Goal: Contribute content: Contribute content

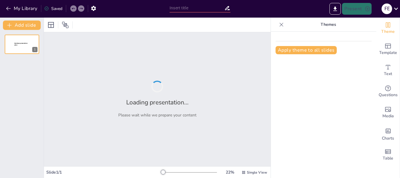
type input "Clasificación de Células: Estructura y Funciones de sus Organelos"
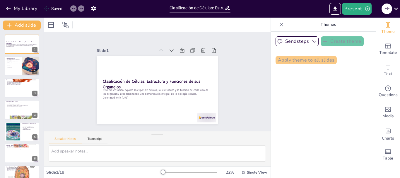
checkbox input "true"
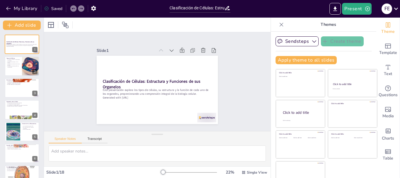
checkbox input "true"
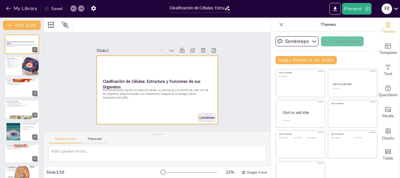
checkbox input "true"
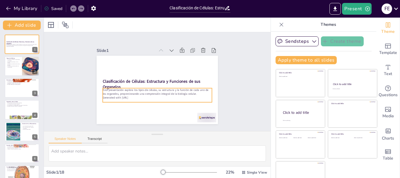
checkbox input "true"
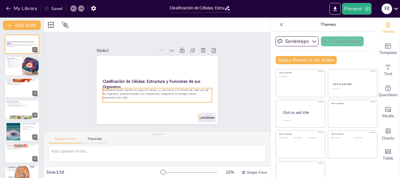
checkbox input "true"
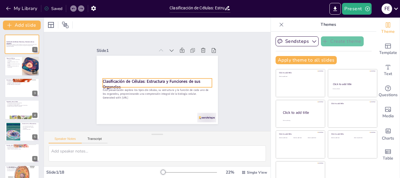
checkbox input "true"
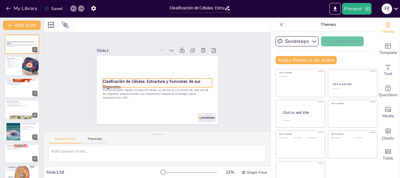
checkbox input "true"
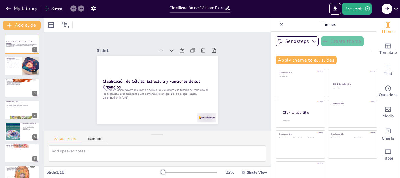
checkbox input "true"
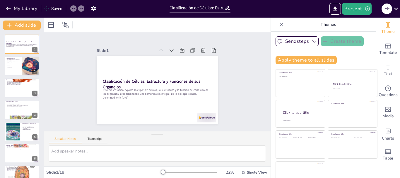
checkbox input "true"
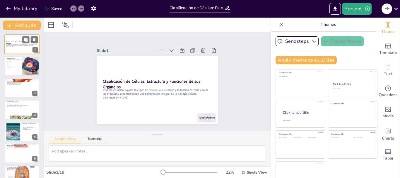
checkbox input "true"
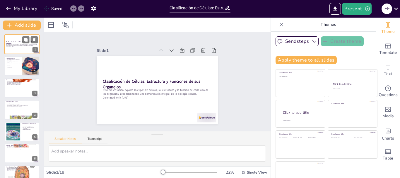
checkbox input "true"
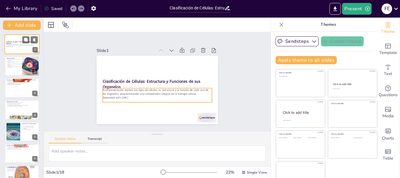
checkbox input "true"
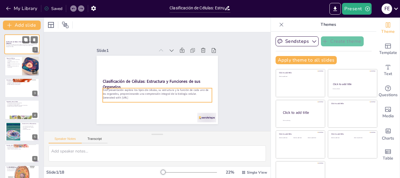
checkbox input "true"
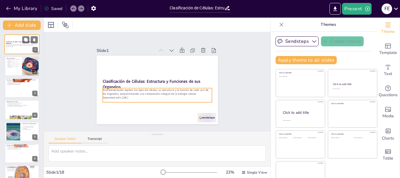
click at [28, 46] on p "Esta presentación explora los tipos de células, su estructura y la función de c…" at bounding box center [22, 45] width 32 height 2
checkbox input "true"
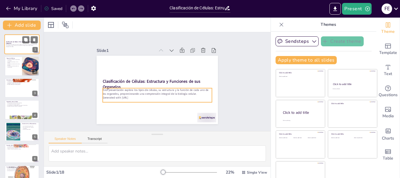
checkbox input "true"
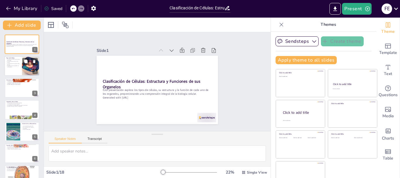
checkbox input "true"
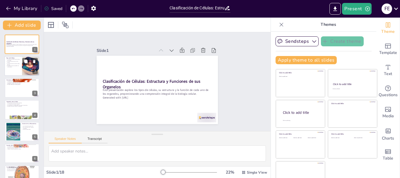
checkbox input "true"
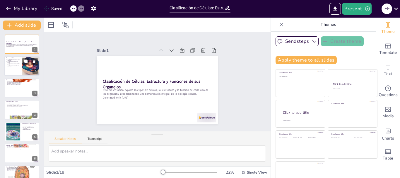
checkbox input "true"
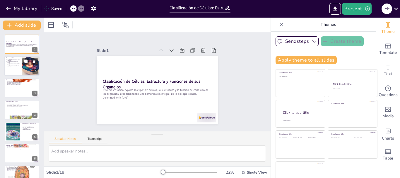
checkbox input "true"
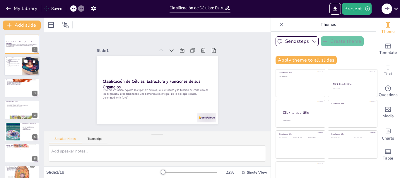
click at [17, 68] on div at bounding box center [21, 66] width 35 height 20
type textarea "La clasificación de las células es fundamental para entender la biología celula…"
checkbox input "true"
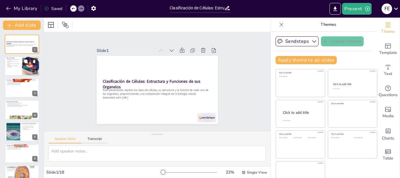
checkbox input "true"
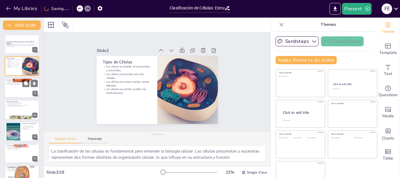
checkbox input "true"
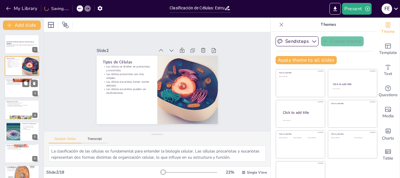
checkbox input "true"
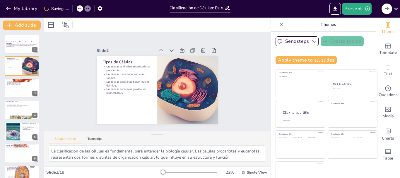
checkbox input "true"
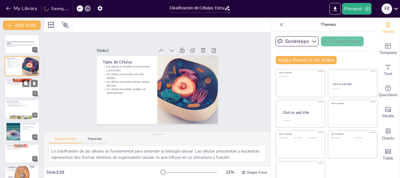
checkbox input "true"
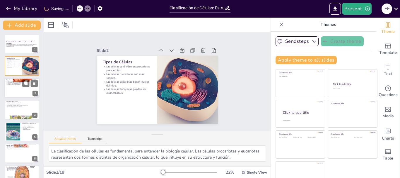
click at [16, 88] on div at bounding box center [21, 88] width 35 height 20
type textarea "Comprender la estructura básica de la célula es esencial para estudiar su funci…"
checkbox input "true"
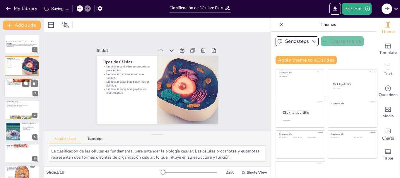
checkbox input "true"
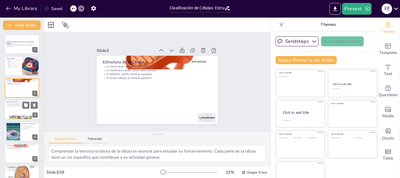
checkbox input "true"
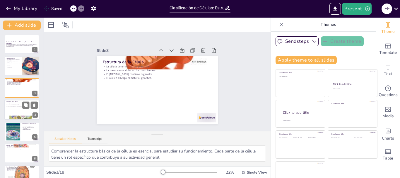
checkbox input "true"
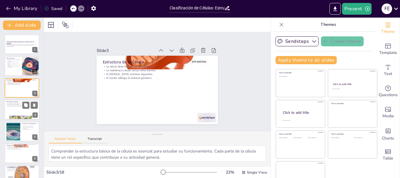
checkbox input "true"
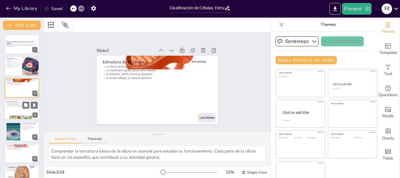
checkbox input "true"
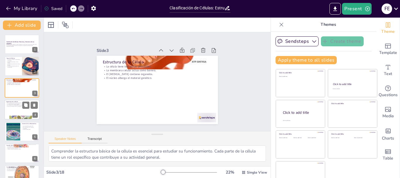
click at [16, 108] on div at bounding box center [21, 110] width 35 height 20
type textarea "Cada organelo desempeña un papel único en la célula, y su correcta función es v…"
checkbox input "true"
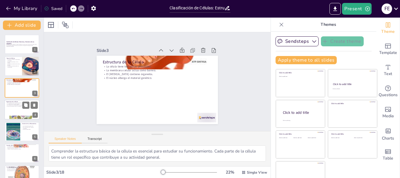
checkbox input "true"
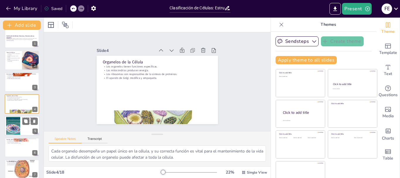
checkbox input "true"
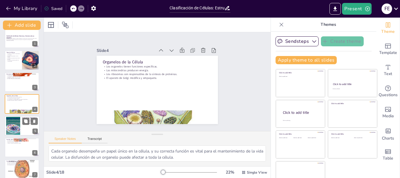
checkbox input "true"
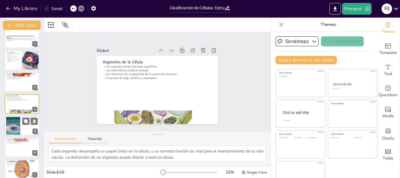
click at [17, 123] on div at bounding box center [13, 126] width 24 height 18
type textarea "La producción de ATP por las mitocondrias es crucial para el metabolismo celula…"
checkbox input "true"
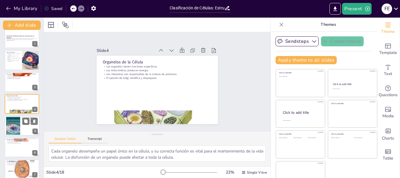
checkbox input "true"
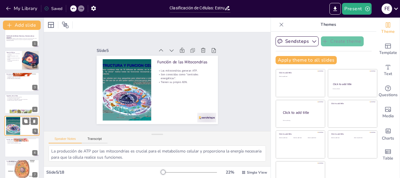
scroll to position [28, 0]
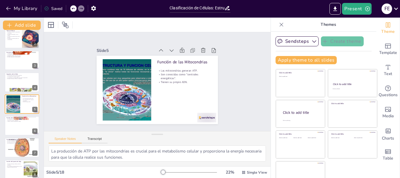
checkbox input "true"
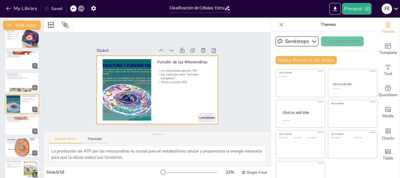
checkbox input "true"
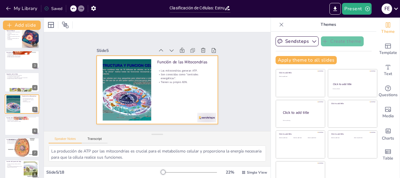
checkbox input "true"
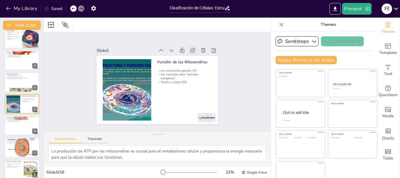
checkbox input "true"
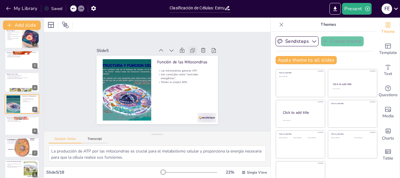
checkbox input "true"
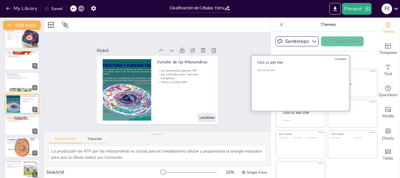
checkbox input "true"
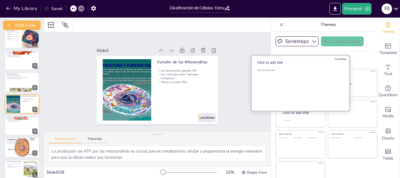
checkbox input "true"
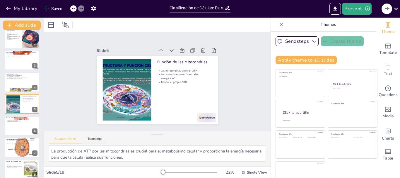
scroll to position [11, 0]
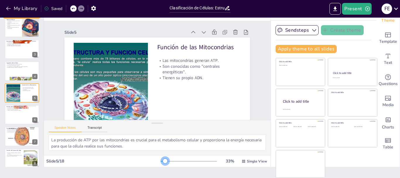
drag, startPoint x: 153, startPoint y: 161, endPoint x: 156, endPoint y: 163, distance: 4.0
click at [163, 163] on div at bounding box center [165, 161] width 5 height 5
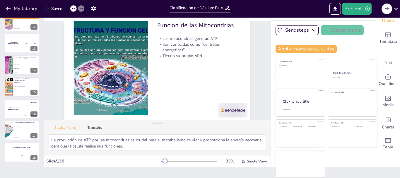
scroll to position [0, 0]
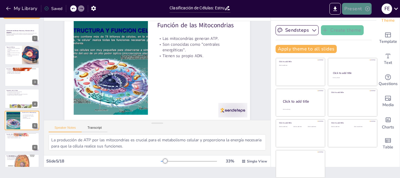
click at [365, 9] on icon "button" at bounding box center [368, 9] width 6 height 6
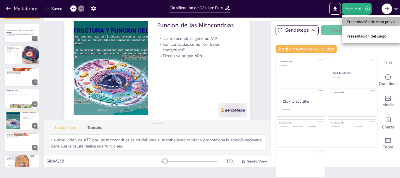
click at [354, 20] on font "Presentación de vista previa" at bounding box center [371, 22] width 49 height 4
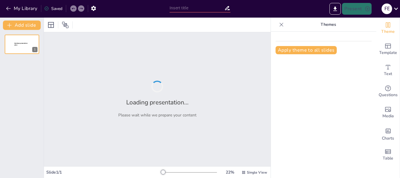
type input "Clasificación de Células: Estructura y Funciones de sus Organelos"
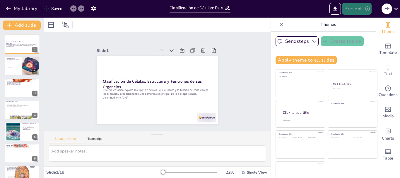
click at [355, 9] on button "Present" at bounding box center [356, 9] width 29 height 12
checkbox input "true"
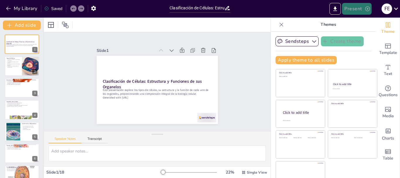
checkbox input "true"
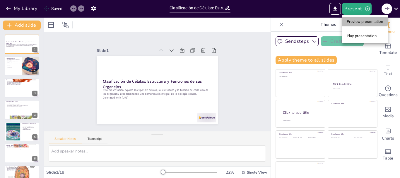
click at [357, 21] on li "Preview presentation" at bounding box center [365, 21] width 46 height 9
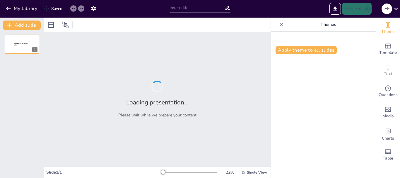
type input "Clasificación de Células: Estructura y Funciones de sus Organelos"
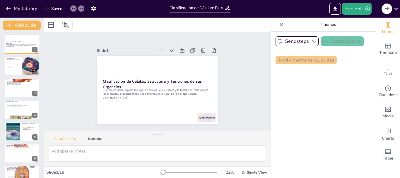
checkbox input "true"
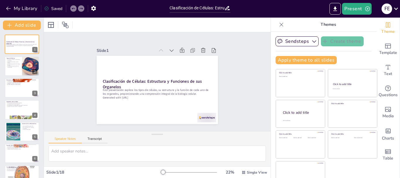
checkbox input "true"
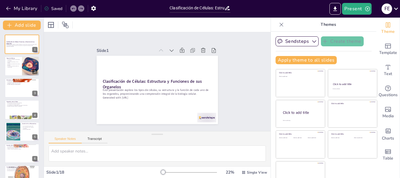
checkbox input "true"
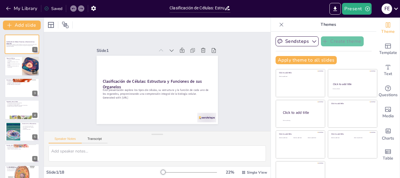
checkbox input "true"
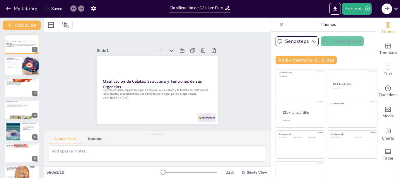
checkbox input "true"
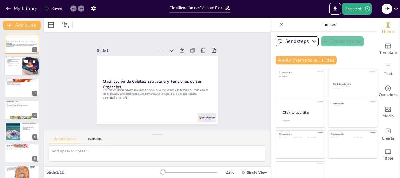
checkbox input "true"
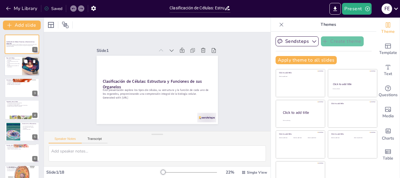
checkbox input "true"
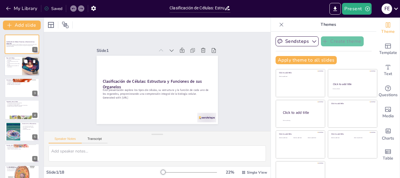
checkbox input "true"
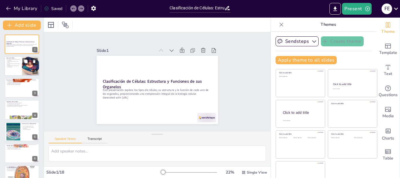
click at [15, 65] on p "Las células eucariotas pueden ser multicelulares." at bounding box center [13, 66] width 14 height 2
type textarea "La clasificación de las células es fundamental para entender la biología celula…"
checkbox input "true"
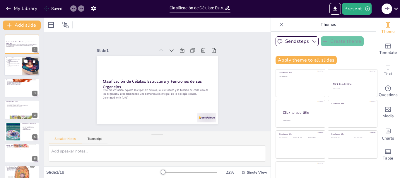
checkbox input "true"
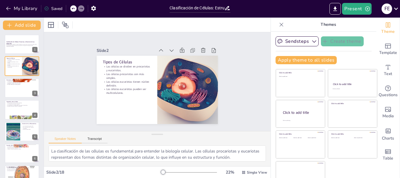
checkbox input "true"
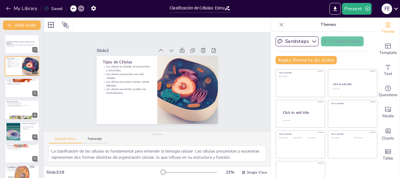
checkbox input "true"
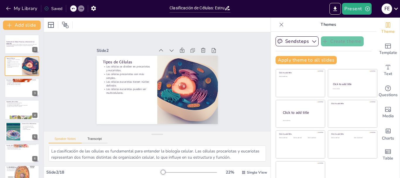
checkbox input "true"
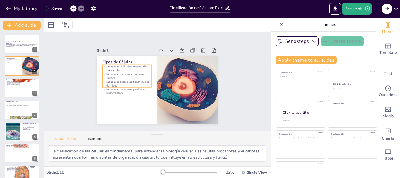
checkbox input "true"
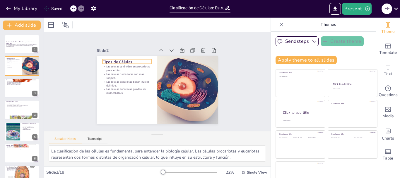
checkbox input "true"
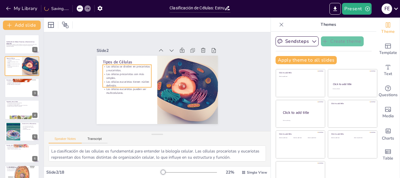
click at [143, 90] on p "Las células se dividen en procariotas y eucariotas." at bounding box center [154, 114] width 22 height 48
checkbox input "true"
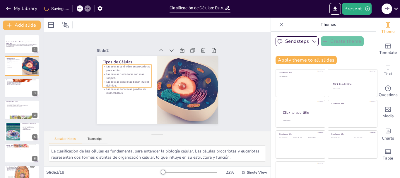
checkbox input "true"
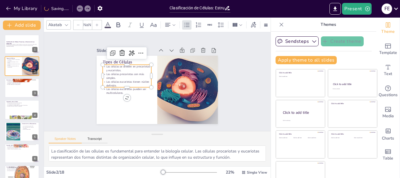
type input "32"
checkbox input "true"
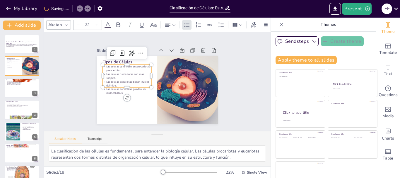
checkbox input "true"
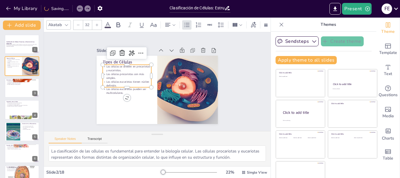
checkbox input "true"
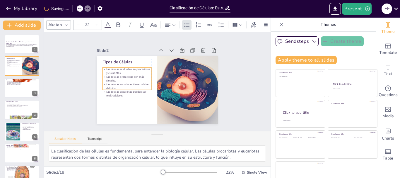
checkbox input "true"
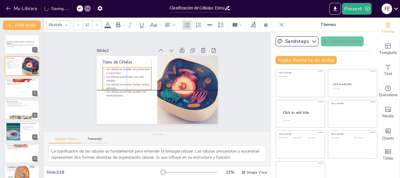
checkbox input "true"
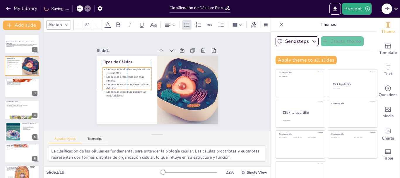
checkbox input "true"
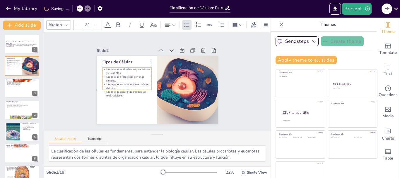
checkbox input "true"
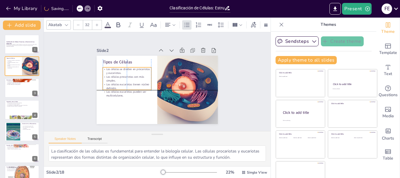
checkbox input "true"
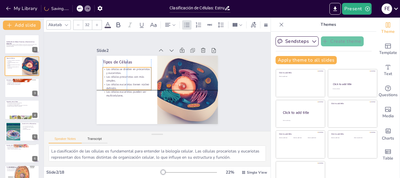
checkbox input "true"
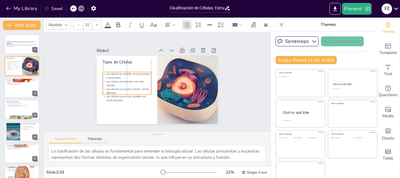
checkbox input "true"
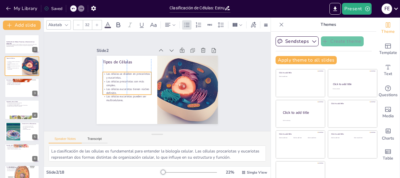
checkbox input "true"
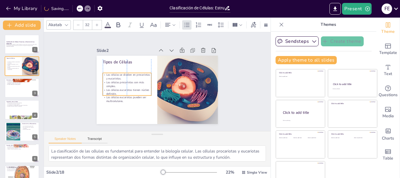
checkbox input "true"
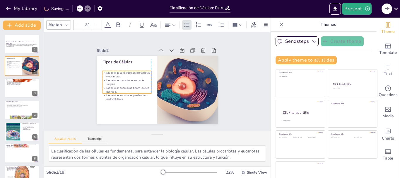
checkbox input "true"
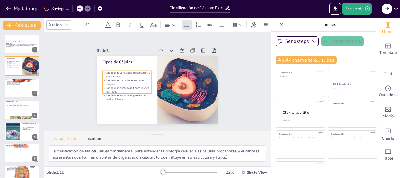
checkbox input "true"
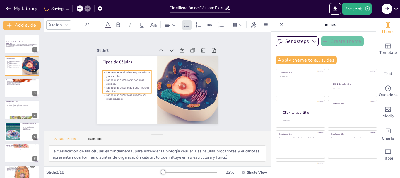
drag, startPoint x: 126, startPoint y: 66, endPoint x: 125, endPoint y: 72, distance: 5.9
click at [154, 88] on p "Las células se dividen en procariotas y eucariotas." at bounding box center [174, 107] width 41 height 38
checkbox input "true"
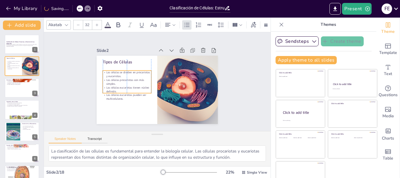
checkbox input "true"
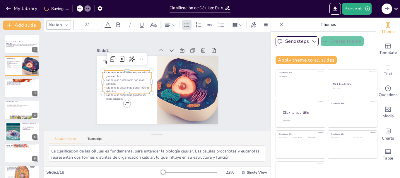
checkbox input "true"
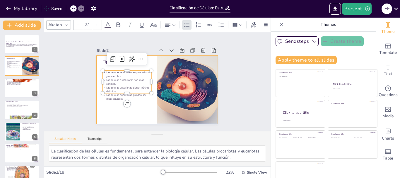
checkbox input "true"
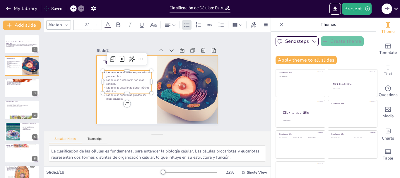
checkbox input "true"
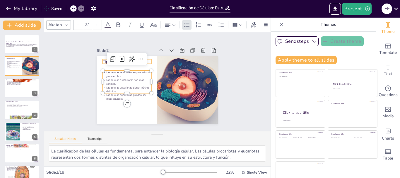
click at [98, 60] on div "Tipos de Células Las células se dividen en procariotas y eucariotas. Las célula…" at bounding box center [151, 87] width 132 height 136
checkbox input "true"
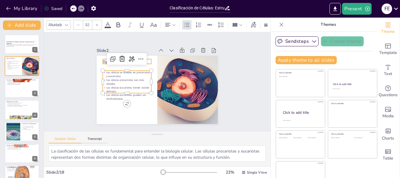
checkbox input "true"
type input "48"
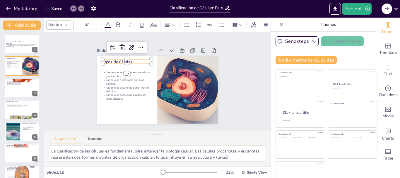
checkbox input "true"
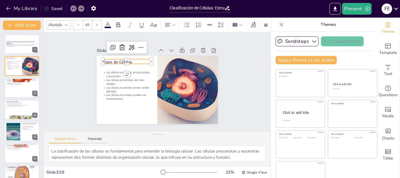
checkbox input "true"
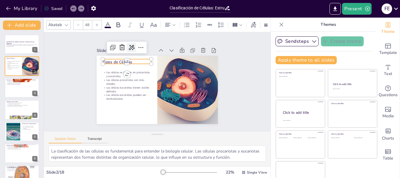
checkbox input "true"
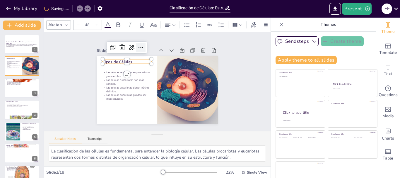
click at [144, 45] on icon at bounding box center [148, 44] width 8 height 8
checkbox input "true"
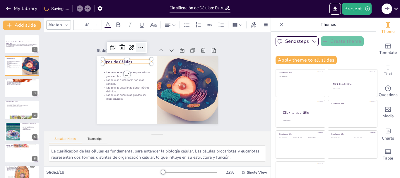
checkbox input "true"
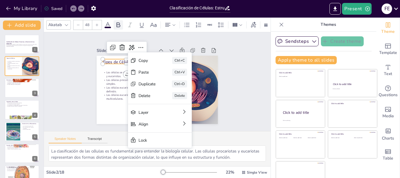
checkbox input "true"
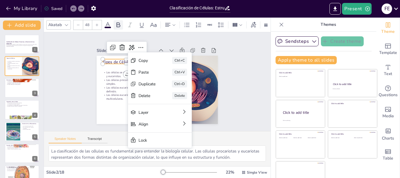
click at [118, 22] on icon at bounding box center [119, 24] width 4 height 5
checkbox input "true"
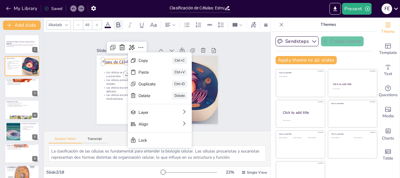
checkbox input "true"
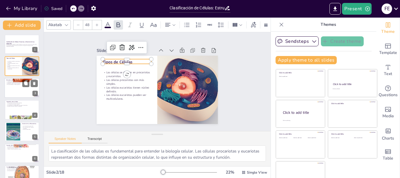
checkbox input "true"
click at [24, 88] on div at bounding box center [21, 88] width 35 height 20
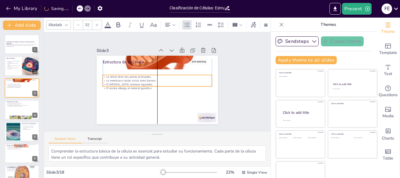
drag, startPoint x: 125, startPoint y: 70, endPoint x: 125, endPoint y: 81, distance: 10.3
click at [125, 82] on p "El [MEDICAL_DATA] contiene organelos." at bounding box center [157, 84] width 109 height 4
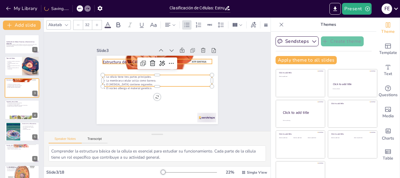
click at [115, 60] on p "Estructura de la Célula" at bounding box center [164, 62] width 106 height 39
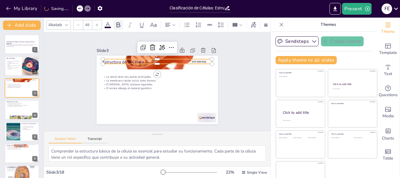
click at [118, 25] on icon at bounding box center [118, 24] width 7 height 7
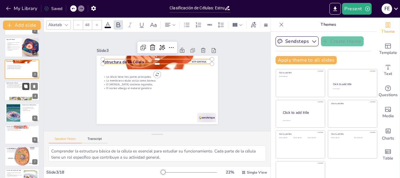
click at [26, 89] on button at bounding box center [25, 86] width 7 height 7
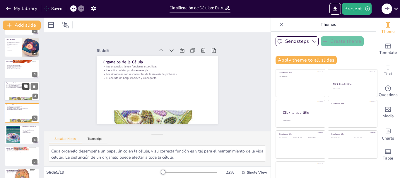
scroll to position [28, 0]
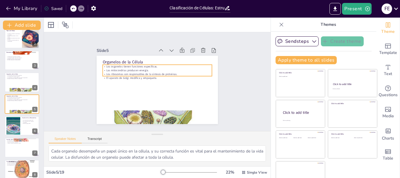
click at [121, 69] on p "Las mitocondrias producen energía." at bounding box center [160, 70] width 108 height 26
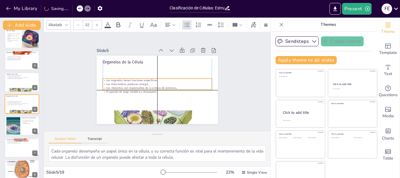
drag, startPoint x: 122, startPoint y: 75, endPoint x: 122, endPoint y: 82, distance: 6.7
click at [122, 82] on p "Las mitocondrias producen energía." at bounding box center [156, 84] width 105 height 38
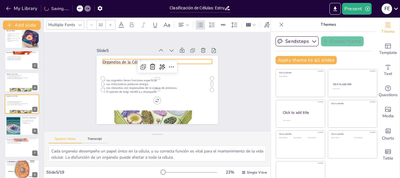
click at [118, 60] on p "Organelos de la Célula" at bounding box center [163, 62] width 105 height 39
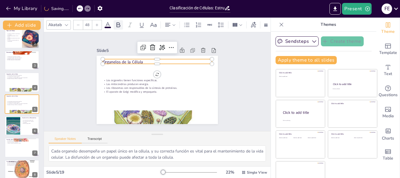
click at [119, 22] on icon at bounding box center [118, 24] width 7 height 7
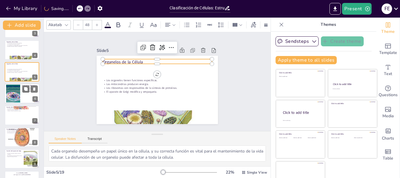
click at [28, 93] on div at bounding box center [21, 94] width 35 height 20
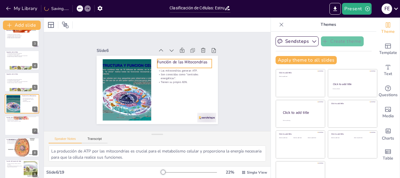
click at [170, 67] on p "Función de las Mitocondrias" at bounding box center [190, 89] width 41 height 44
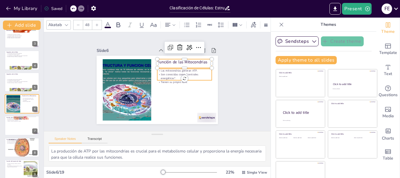
click at [163, 79] on div "Las mitocondrias generan ATP. Son conocidas como "centrales energéticas". Tiene…" at bounding box center [135, 97] width 56 height 36
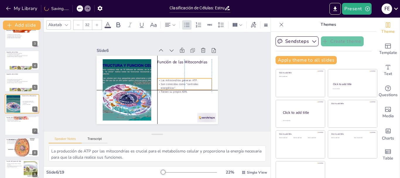
drag, startPoint x: 165, startPoint y: 70, endPoint x: 164, endPoint y: 82, distance: 12.6
click at [164, 82] on p "Son conocidas como "centrales energéticas"." at bounding box center [184, 86] width 55 height 8
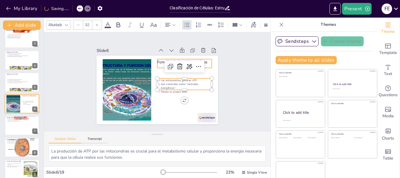
click at [171, 68] on p "Función de las Mitocondrias" at bounding box center [189, 91] width 37 height 47
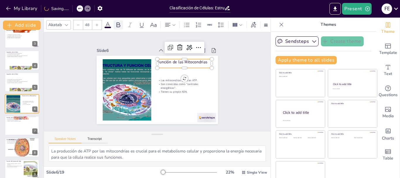
click at [120, 22] on icon at bounding box center [119, 24] width 4 height 5
click at [9, 120] on p "Pueden estar libres o adheridos." at bounding box center [22, 119] width 32 height 1
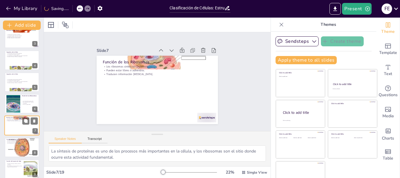
scroll to position [71, 0]
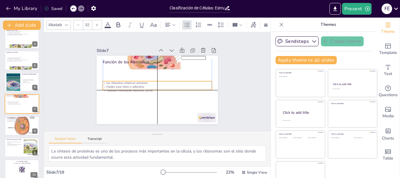
drag, startPoint x: 123, startPoint y: 66, endPoint x: 119, endPoint y: 61, distance: 5.6
click at [148, 80] on p "Los ribosomas sintetizan proteínas." at bounding box center [155, 81] width 15 height 109
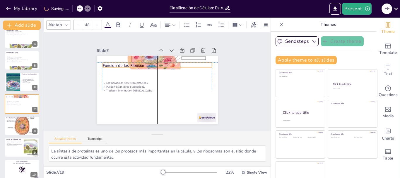
drag, startPoint x: 119, startPoint y: 61, endPoint x: 118, endPoint y: 64, distance: 3.3
click at [118, 89] on p "Función de los Ribosomas" at bounding box center [158, 97] width 109 height 17
click at [120, 24] on icon at bounding box center [119, 24] width 4 height 5
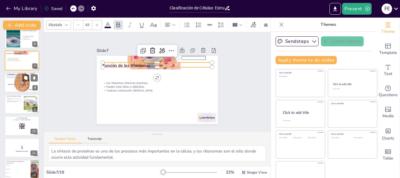
click at [24, 82] on div at bounding box center [21, 82] width 35 height 23
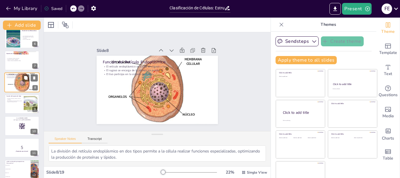
scroll to position [93, 0]
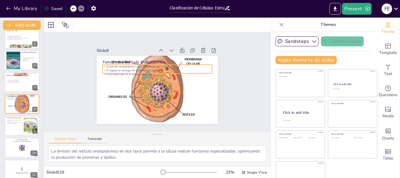
click at [124, 74] on p "El rugoso se encarga de la síntesis de proteínas." at bounding box center [160, 92] width 105 height 37
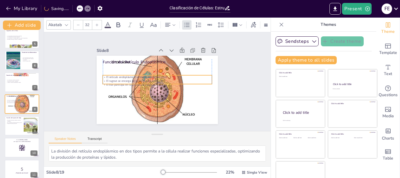
drag, startPoint x: 124, startPoint y: 69, endPoint x: 122, endPoint y: 79, distance: 10.7
click at [122, 79] on p "El rugoso se encarga de la síntesis de proteínas." at bounding box center [157, 81] width 101 height 48
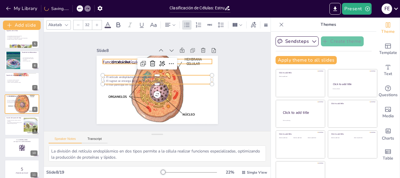
click at [133, 60] on p "Función del Retículo Endoplásmico" at bounding box center [171, 68] width 77 height 85
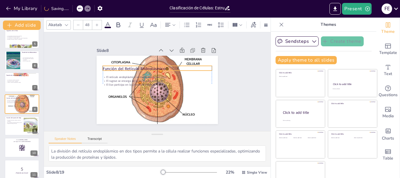
drag, startPoint x: 119, startPoint y: 60, endPoint x: 119, endPoint y: 67, distance: 6.7
click at [119, 67] on p "Función del Retículo Endoplásmico" at bounding box center [165, 71] width 92 height 69
click at [119, 25] on icon at bounding box center [118, 24] width 7 height 7
click at [108, 22] on icon at bounding box center [107, 25] width 5 height 6
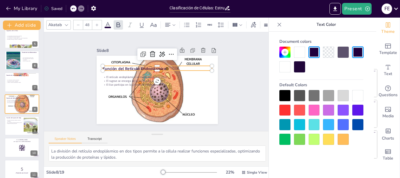
click at [287, 111] on div at bounding box center [285, 110] width 11 height 11
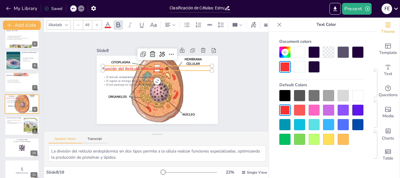
click at [360, 109] on div at bounding box center [358, 110] width 11 height 11
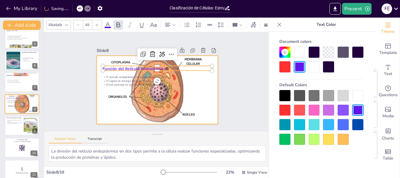
click at [190, 100] on div at bounding box center [149, 81] width 81 height 121
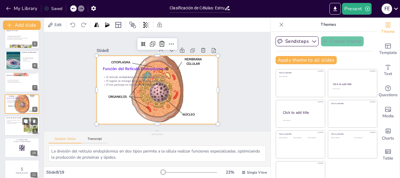
click at [18, 118] on p "Función del Aparato de Golgi" at bounding box center [14, 118] width 16 height 2
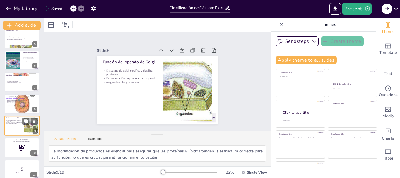
scroll to position [115, 0]
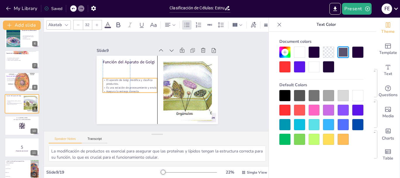
drag, startPoint x: 119, startPoint y: 73, endPoint x: 119, endPoint y: 82, distance: 9.4
click at [119, 82] on p "El aparato de Golgi modifica y clasifica productos." at bounding box center [137, 63] width 46 height 42
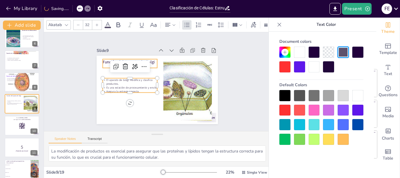
click at [123, 59] on p "Función del Aparato de Golgi" at bounding box center [146, 49] width 47 height 37
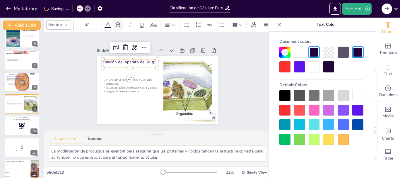
click at [116, 25] on icon at bounding box center [118, 24] width 7 height 7
click at [109, 23] on icon at bounding box center [107, 25] width 5 height 6
click at [283, 112] on div at bounding box center [285, 110] width 11 height 11
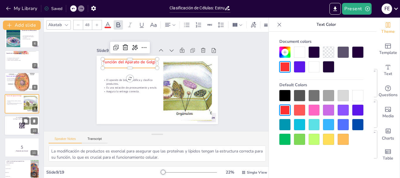
click at [21, 127] on rect at bounding box center [22, 125] width 6 height 6
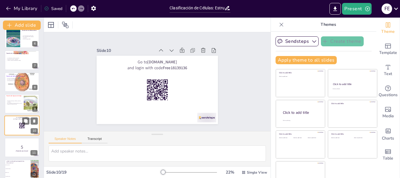
scroll to position [137, 0]
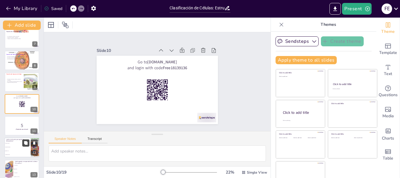
click at [23, 143] on button at bounding box center [25, 142] width 7 height 7
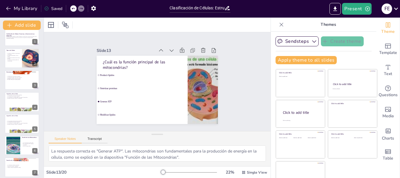
scroll to position [0, 0]
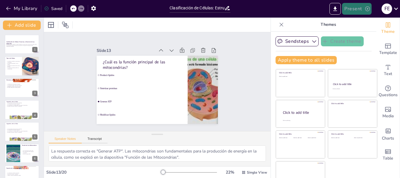
click at [367, 9] on icon "button" at bounding box center [368, 9] width 6 height 6
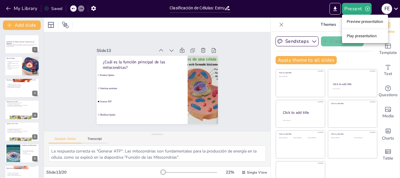
click at [360, 35] on li "Play presentation" at bounding box center [365, 35] width 46 height 9
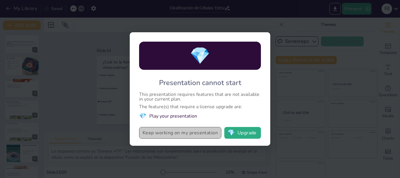
click at [184, 132] on button "Keep working on my presentation" at bounding box center [180, 133] width 82 height 12
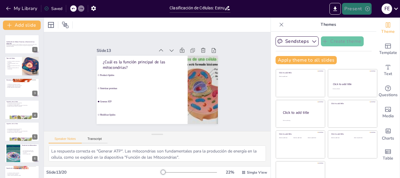
click at [367, 9] on icon "button" at bounding box center [367, 8] width 5 height 5
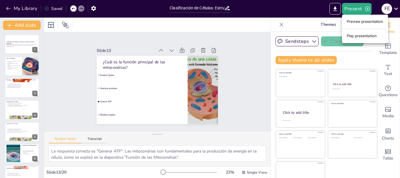
click at [333, 10] on div at bounding box center [200, 89] width 400 height 178
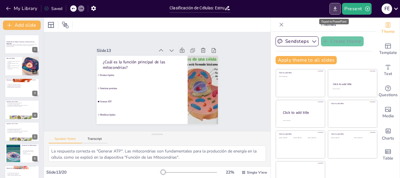
click at [335, 10] on icon "Export to PowerPoint" at bounding box center [335, 9] width 6 height 6
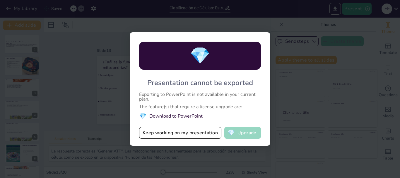
click at [247, 131] on button "💎 Upgrade" at bounding box center [242, 133] width 37 height 12
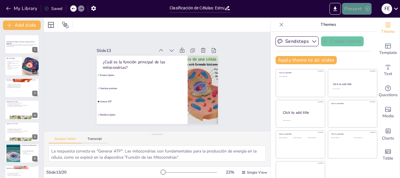
click at [357, 9] on button "Present" at bounding box center [356, 9] width 29 height 12
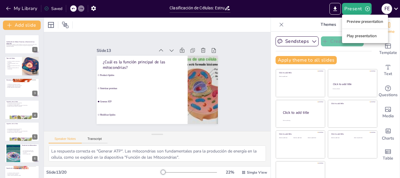
click at [361, 20] on li "Preview presentation" at bounding box center [365, 21] width 46 height 9
